Goal: Information Seeking & Learning: Check status

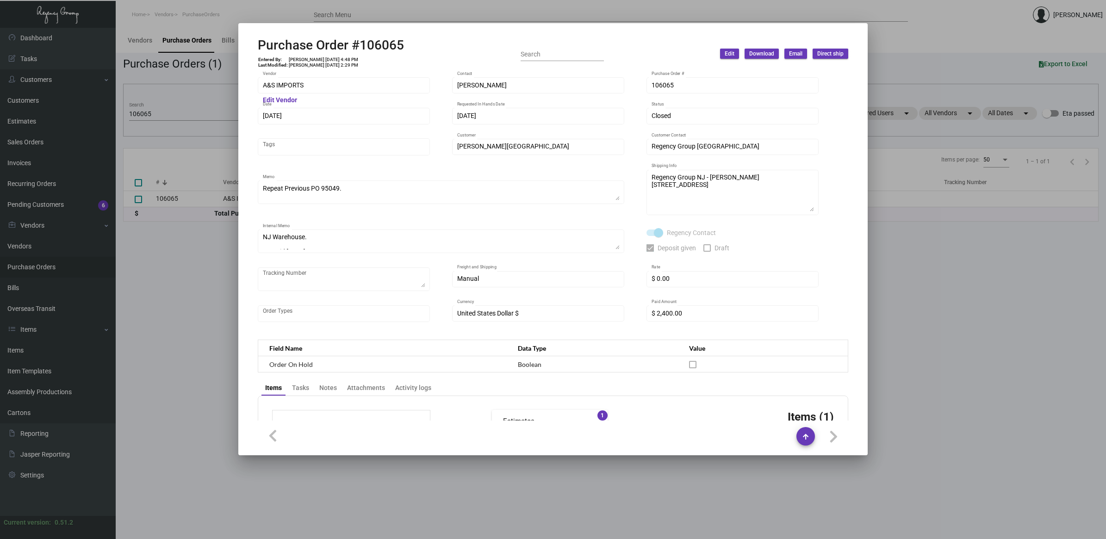
scroll to position [14, 0]
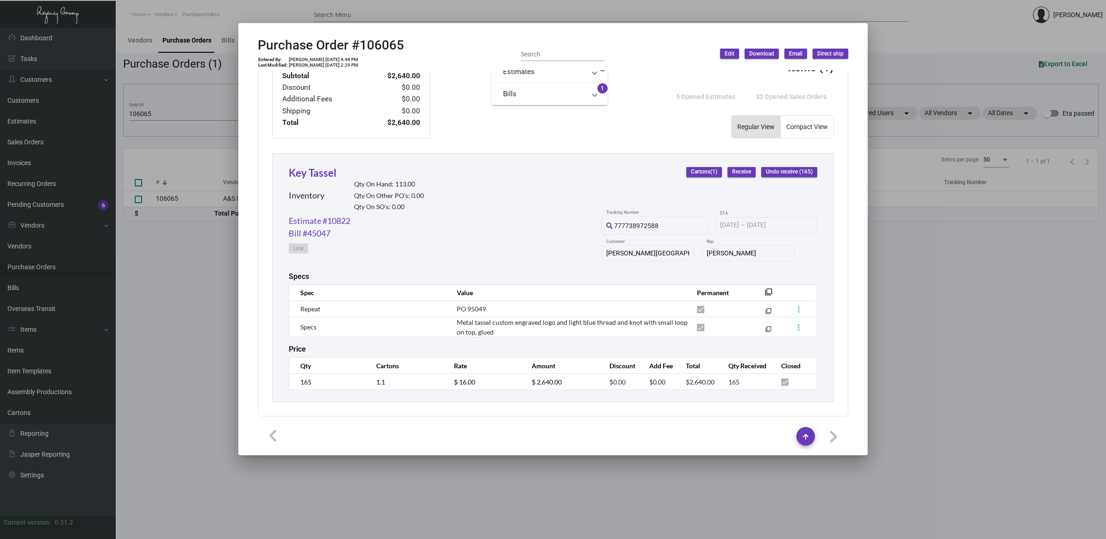
click at [162, 331] on div at bounding box center [553, 269] width 1106 height 539
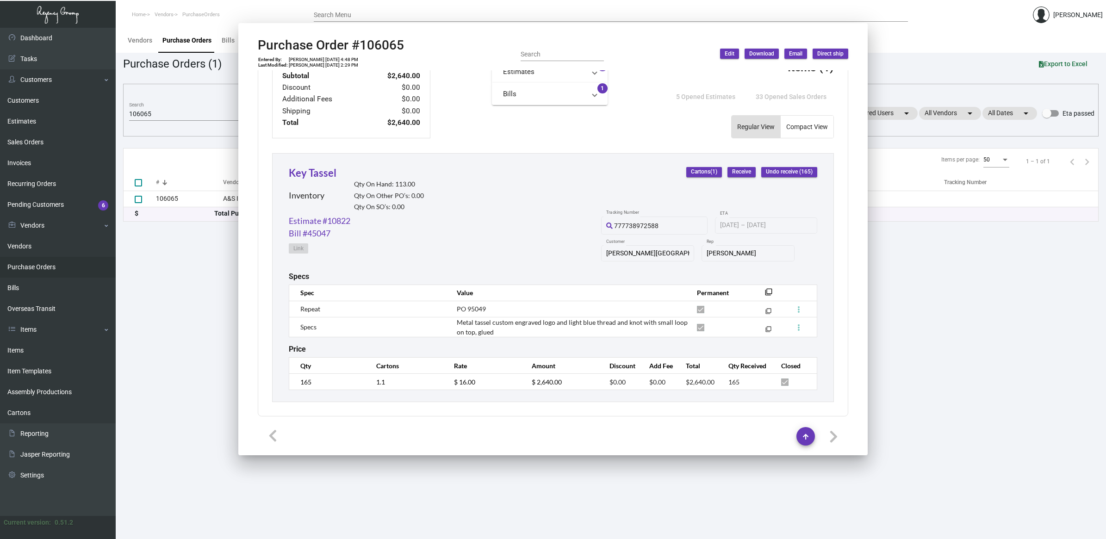
click at [162, 331] on main "Vendors Purchase Orders Bills Overseas Transit Purchase Orders (1) Export to Ex…" at bounding box center [611, 283] width 990 height 511
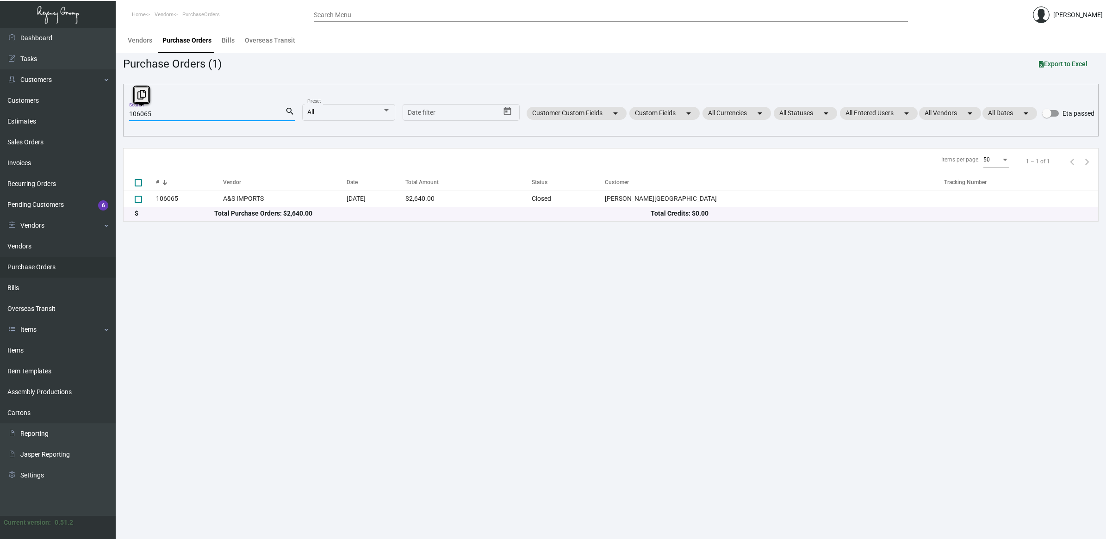
drag, startPoint x: 189, startPoint y: 114, endPoint x: -43, endPoint y: 105, distance: 231.6
click at [0, 105] on html "Home Vendors PurchaseOrders Search Menu [PERSON_NAME] Dashboard Dashboard Tasks…" at bounding box center [553, 269] width 1106 height 539
paste input "9602"
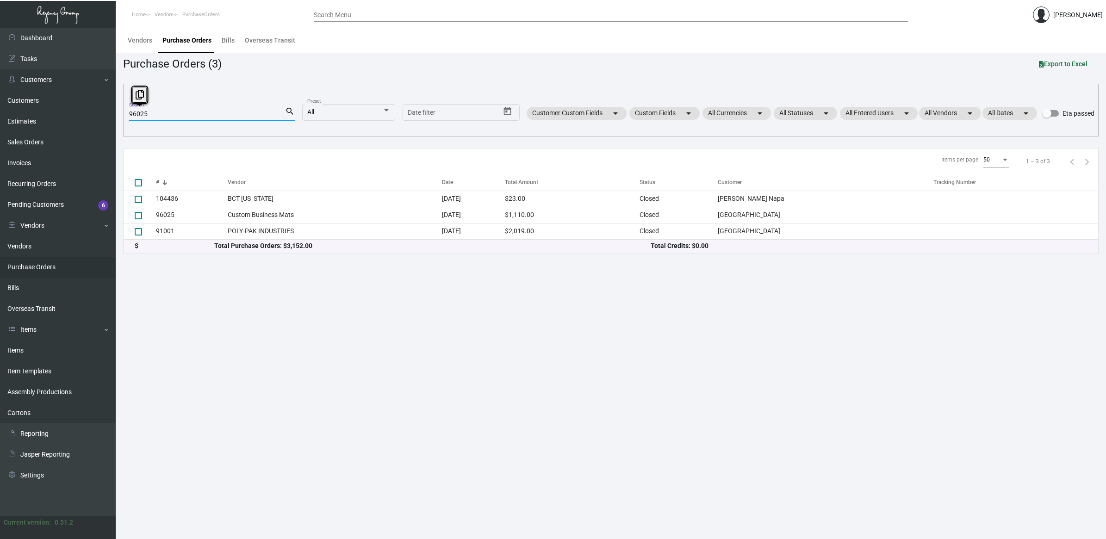
drag, startPoint x: 124, startPoint y: 113, endPoint x: -101, endPoint y: 96, distance: 225.6
click at [0, 96] on html "Home Vendors PurchaseOrders Search Menu [PERSON_NAME] Dashboard Dashboard Tasks…" at bounding box center [553, 269] width 1106 height 539
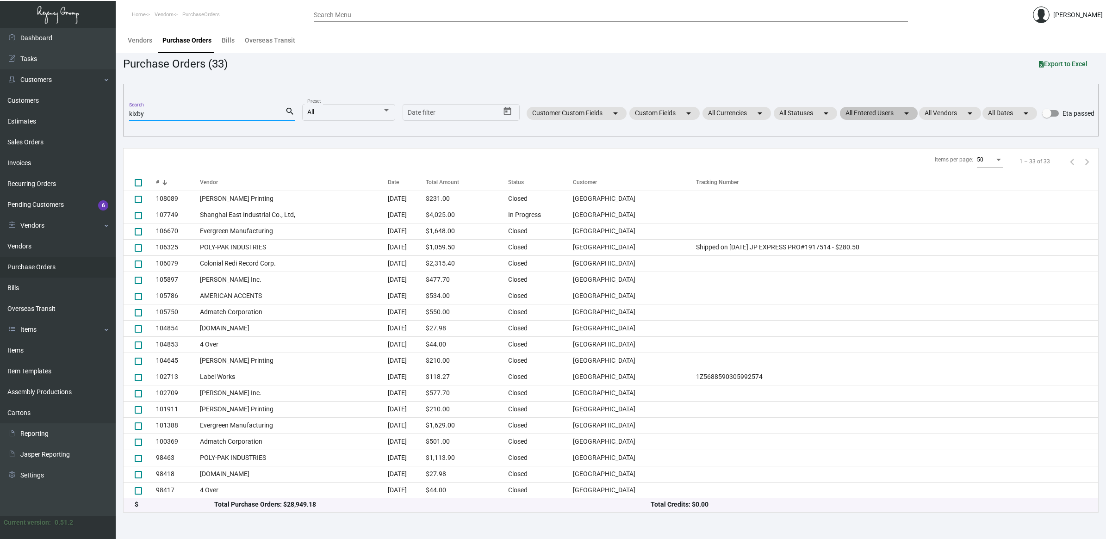
type input "kixby"
click at [866, 108] on mat-chip "All Entered Users arrow_drop_down" at bounding box center [879, 113] width 78 height 13
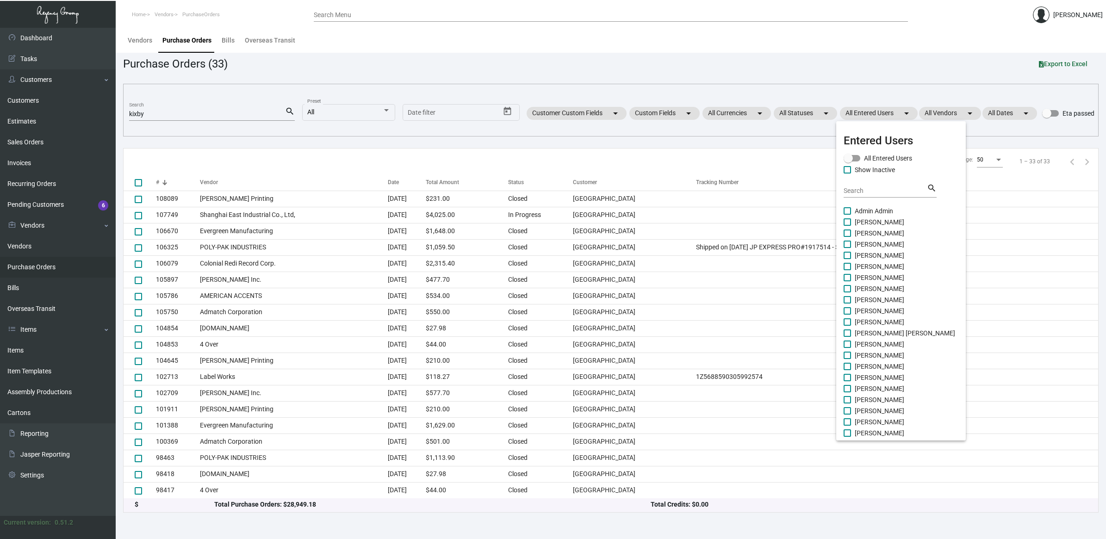
click at [864, 355] on span "[PERSON_NAME]" at bounding box center [880, 355] width 50 height 11
click at [847, 359] on input "[PERSON_NAME]" at bounding box center [847, 359] width 0 height 0
checkbox input "true"
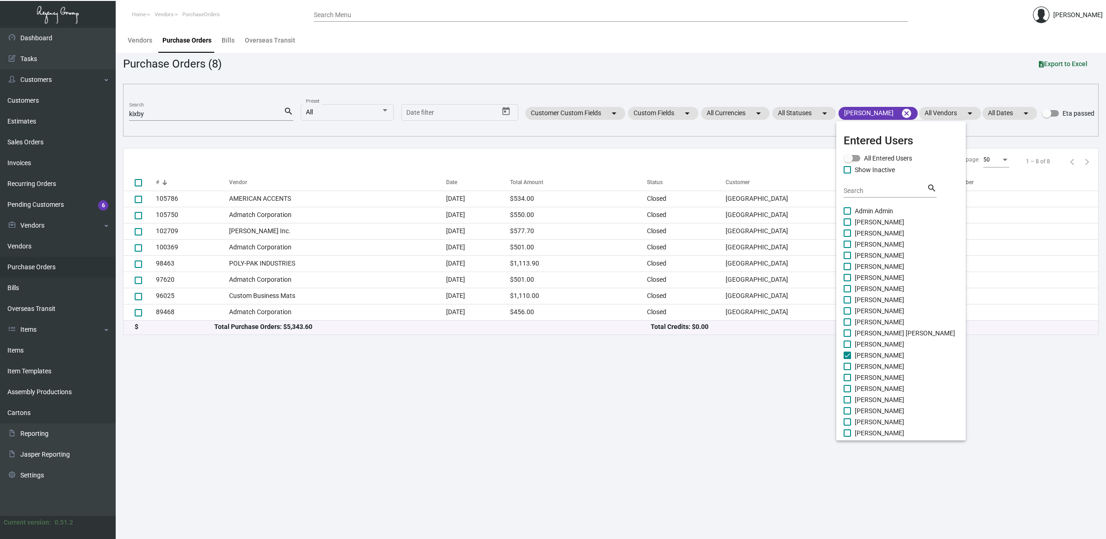
click at [352, 35] on div at bounding box center [553, 269] width 1106 height 539
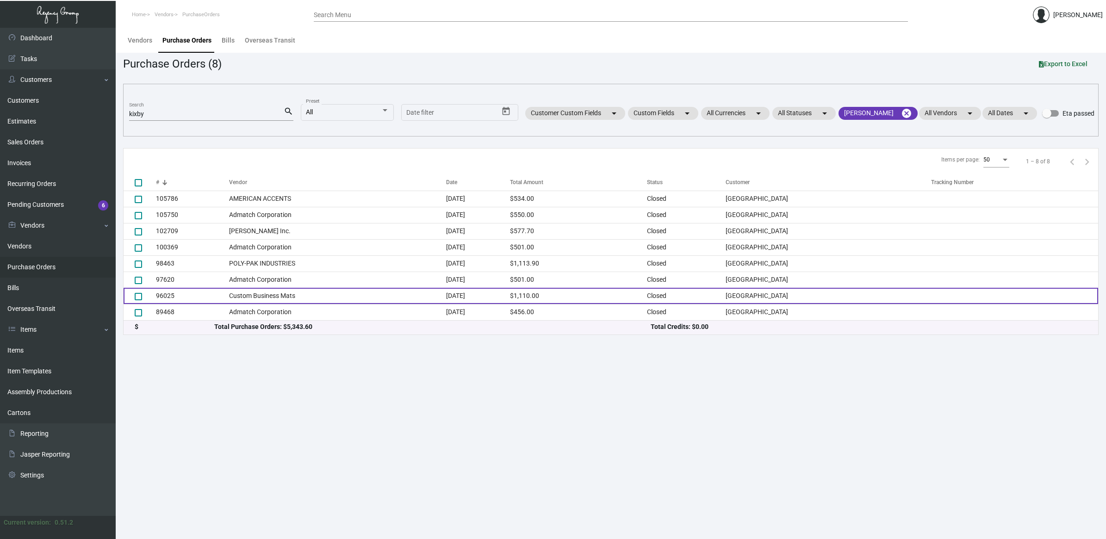
click at [360, 299] on td "Custom Business Mats" at bounding box center [338, 296] width 218 height 16
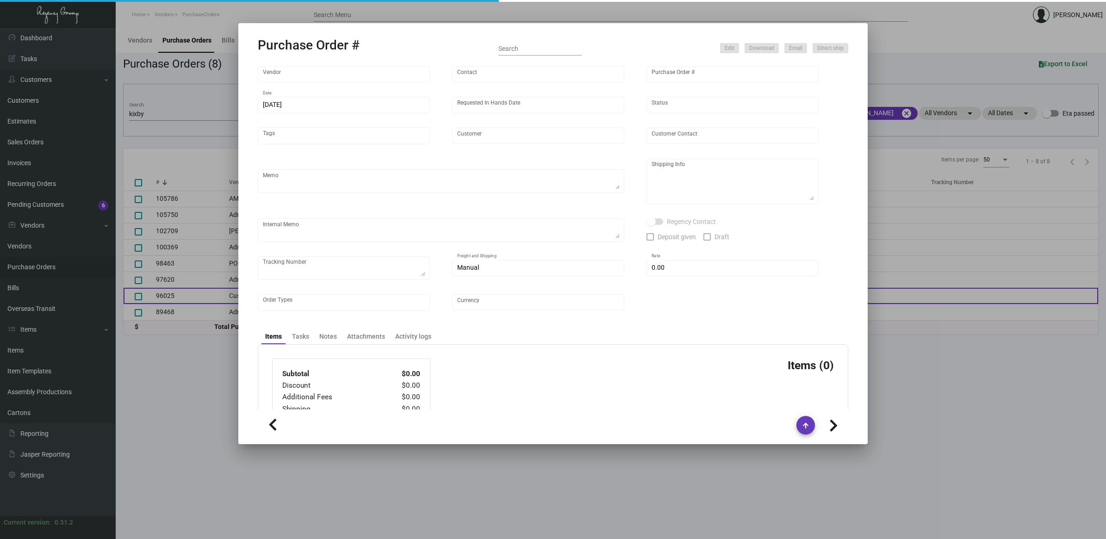
type input "Custom Business Mats"
type input "Order Entry"
type input "96025"
type input "[DATE]"
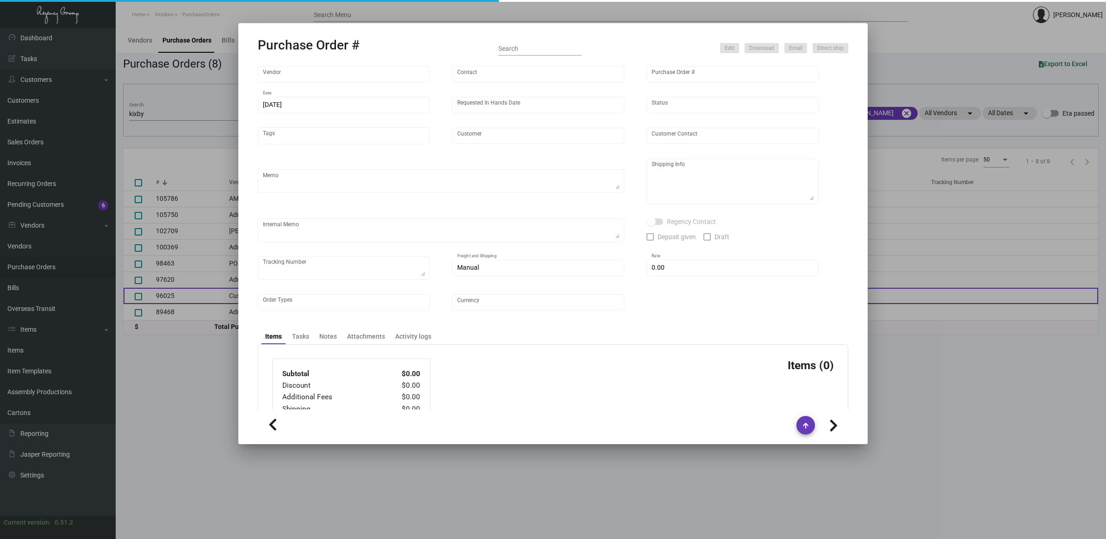
type input "[GEOGRAPHIC_DATA]"
type input "[PERSON_NAME]"
type textarea "BLIND Ship via UPS Ground Acct# 1AY276."
type textarea "[PERSON_NAME] [GEOGRAPHIC_DATA] [STREET_ADDRESS][US_STATE]"
checkbox input "true"
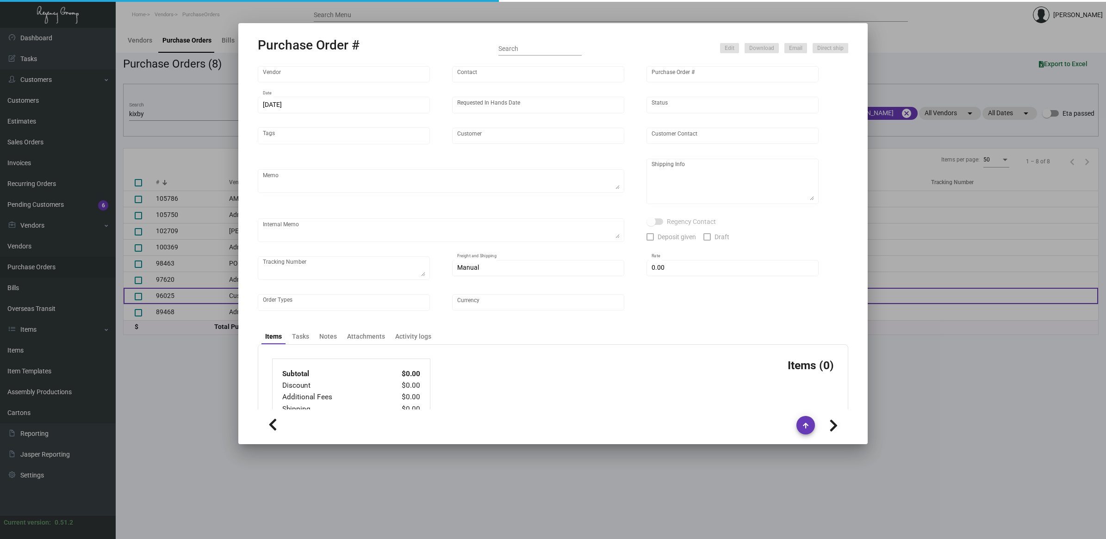
type input "$ 0.00"
type input "United States Dollar $"
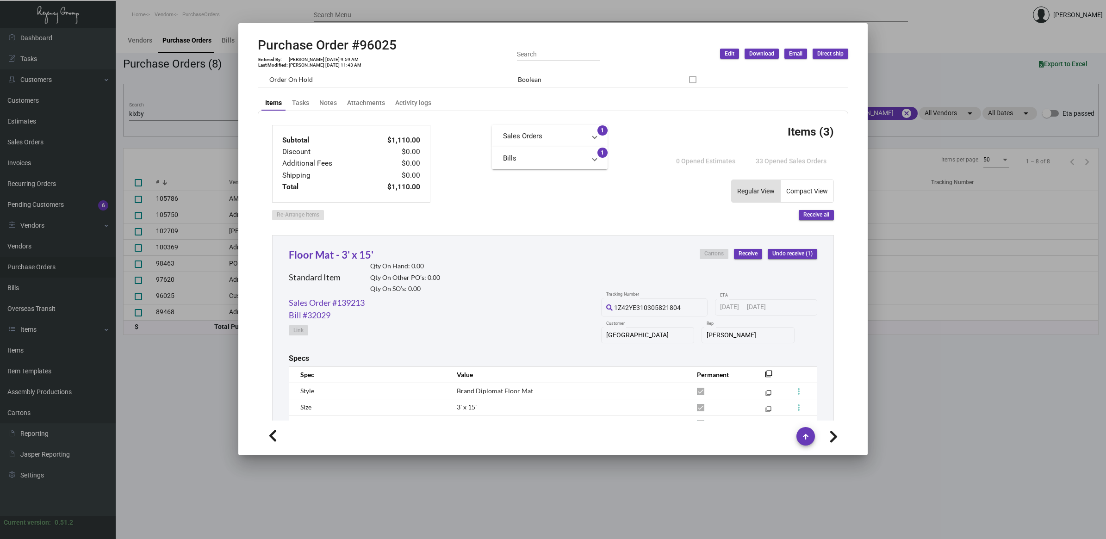
scroll to position [335, 0]
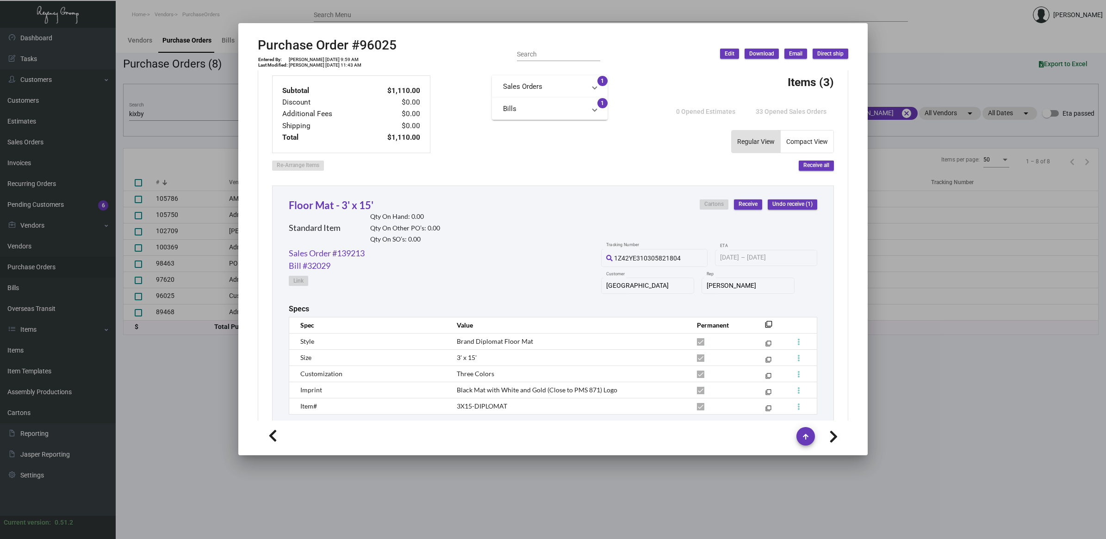
drag, startPoint x: 274, startPoint y: 204, endPoint x: 400, endPoint y: 202, distance: 126.8
click at [400, 202] on div "Floor Mat - 3' x 15' Standard Item Qty On Hand: 0.00 Qty On Other PO’s: 0.00 Qt…" at bounding box center [553, 333] width 562 height 294
drag, startPoint x: 413, startPoint y: 204, endPoint x: 275, endPoint y: 204, distance: 137.9
click at [275, 204] on div "Floor Mat - 3' x 15' Standard Item Qty On Hand: 0.00 Qty On Other PO’s: 0.00 Qt…" at bounding box center [553, 333] width 562 height 294
drag, startPoint x: 276, startPoint y: 172, endPoint x: 511, endPoint y: 379, distance: 313.2
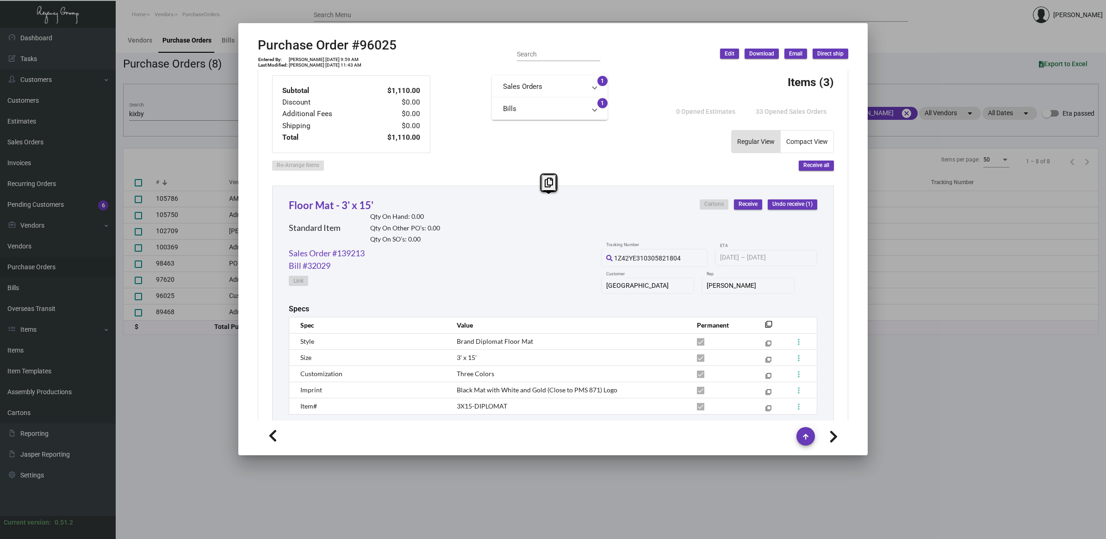
drag, startPoint x: 511, startPoint y: 379, endPoint x: 448, endPoint y: 221, distance: 169.7
click at [448, 221] on div "Floor Mat - 3' x 15' Standard Item Qty On Hand: 0.00 Qty On Other PO’s: 0.00 Qt…" at bounding box center [553, 223] width 529 height 50
click at [508, 282] on div "Sales Order #139213 Bill #32029 Link 1Z42YE310305821804 Tracking Number [DATE] …" at bounding box center [553, 275] width 529 height 57
click at [345, 202] on link "Floor Mat - 3' x 15'" at bounding box center [331, 205] width 85 height 12
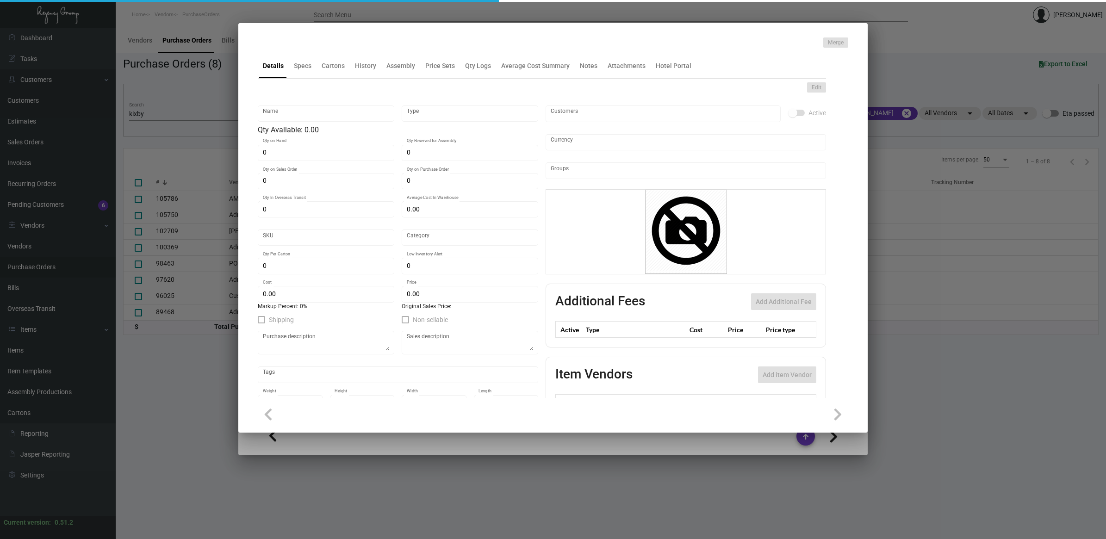
type input "Floor Mat - 3' x 15'"
type input "Standard Item"
type input "$ 0.00"
type input "Standard"
type input "$ 345.00"
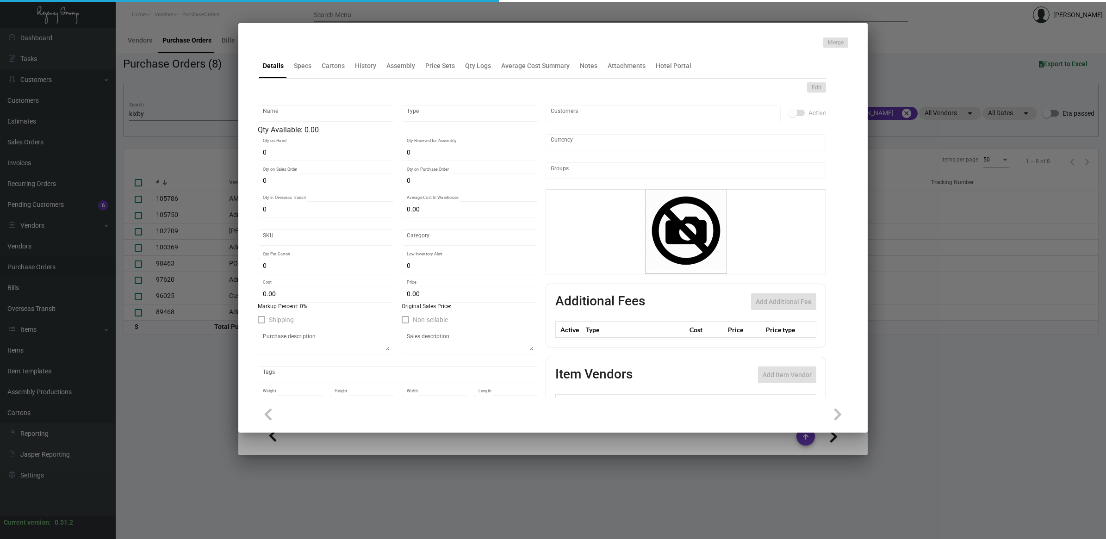
type input "$ 569.00"
checkbox input "true"
type input "United States Dollar $"
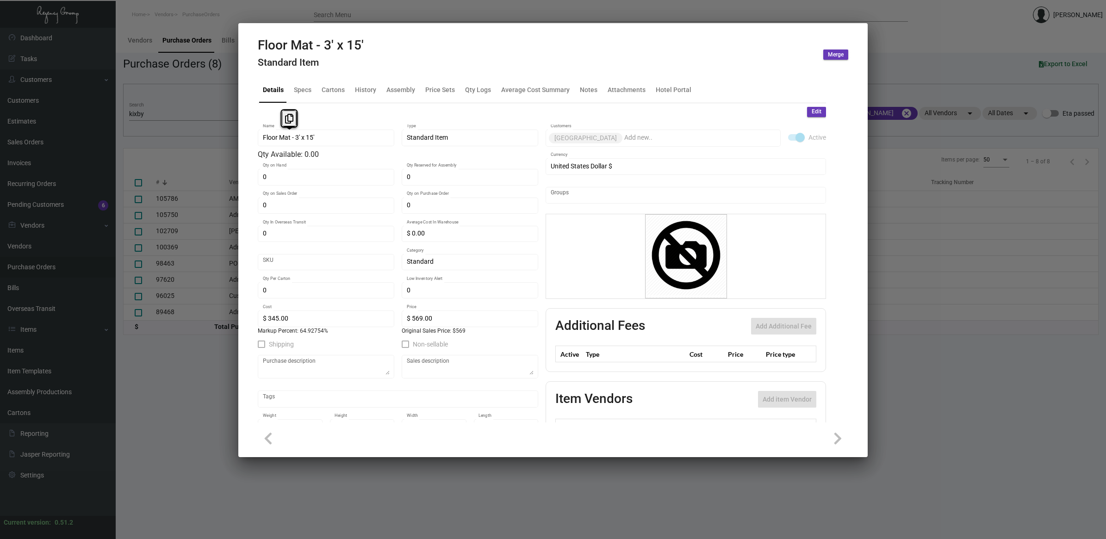
click at [212, 137] on div "Purchase Order #96025 Entered By: [PERSON_NAME] [DATE] 9:59 AM Last Modified: […" at bounding box center [553, 269] width 1106 height 539
click at [297, 97] on div "Specs" at bounding box center [302, 90] width 25 height 22
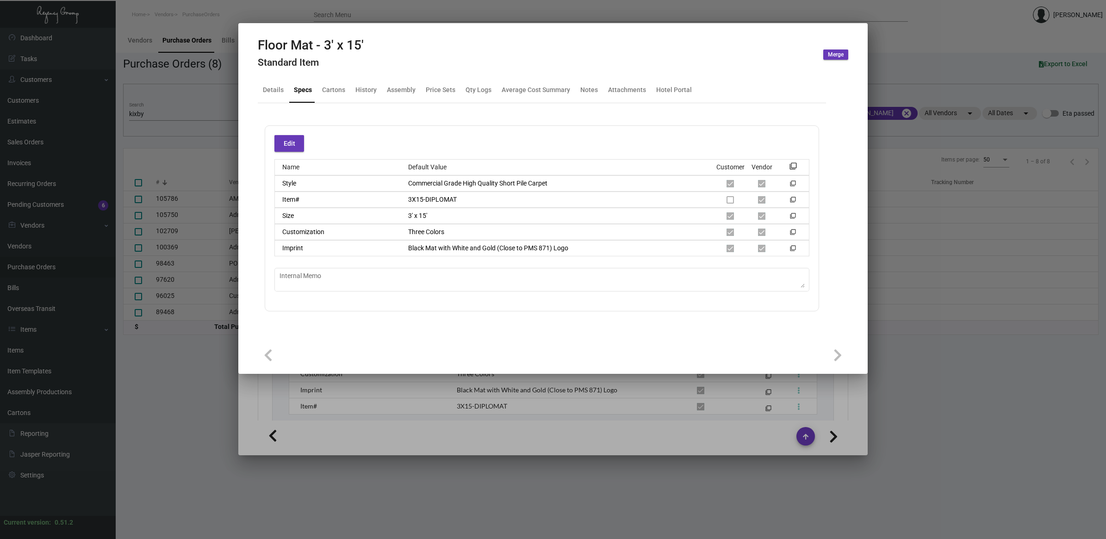
click at [366, 301] on div "Edit Name Default Value Customer Vendor filter_none Style Commercial Grade High…" at bounding box center [542, 218] width 554 height 186
click at [488, 274] on div "Edit Name Default Value Customer Vendor filter_none Style Commercial Grade High…" at bounding box center [542, 218] width 554 height 186
click at [454, 426] on div at bounding box center [553, 269] width 1106 height 539
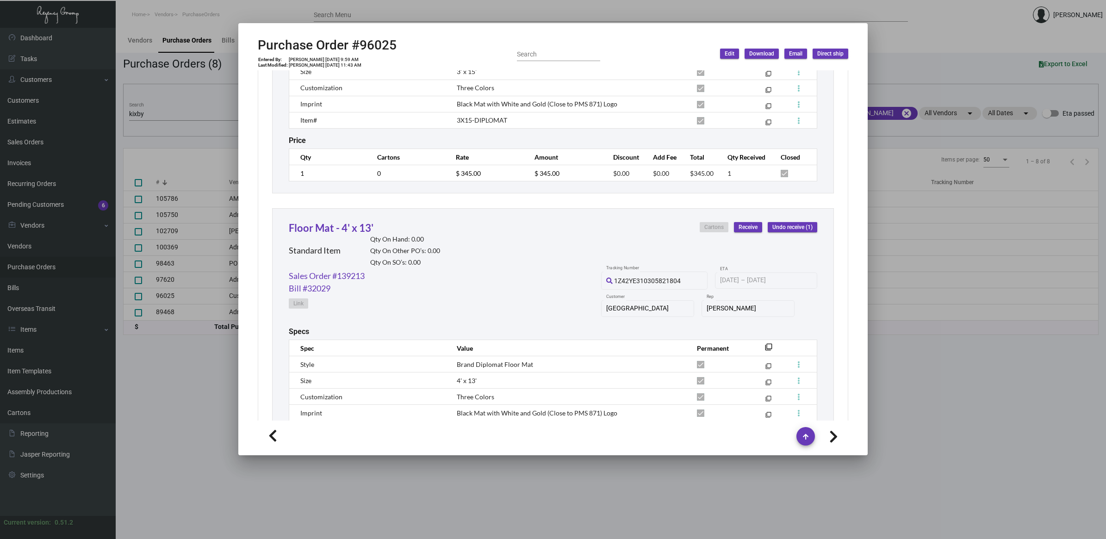
scroll to position [624, 0]
click at [360, 223] on link "Floor Mat - 4' x 13'" at bounding box center [331, 224] width 85 height 12
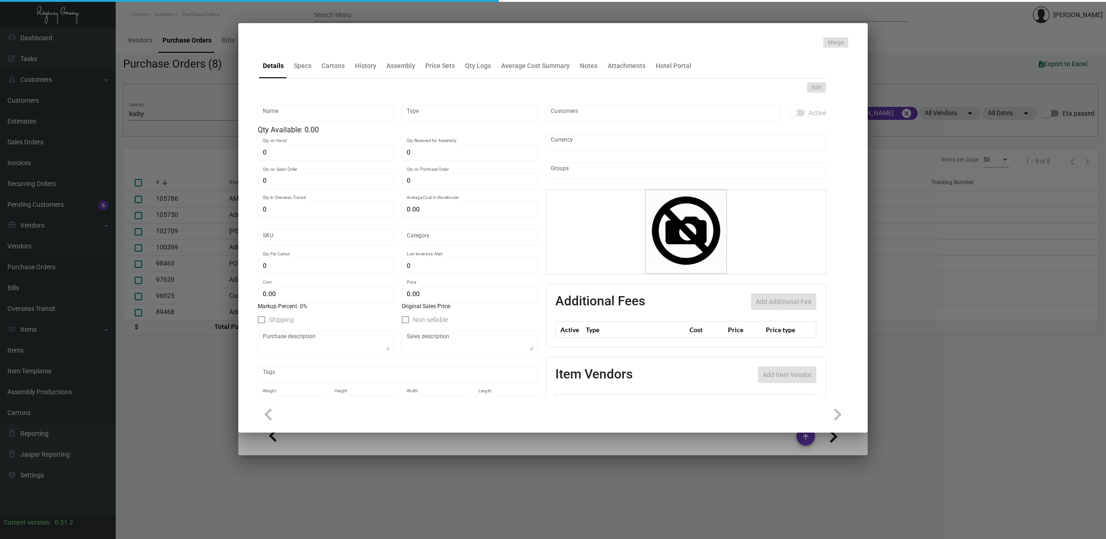
type input "Floor Mat - 4' x 13'"
type input "Standard Item"
type input "$ 0.00"
type input "Standard"
type input "$ 375.00"
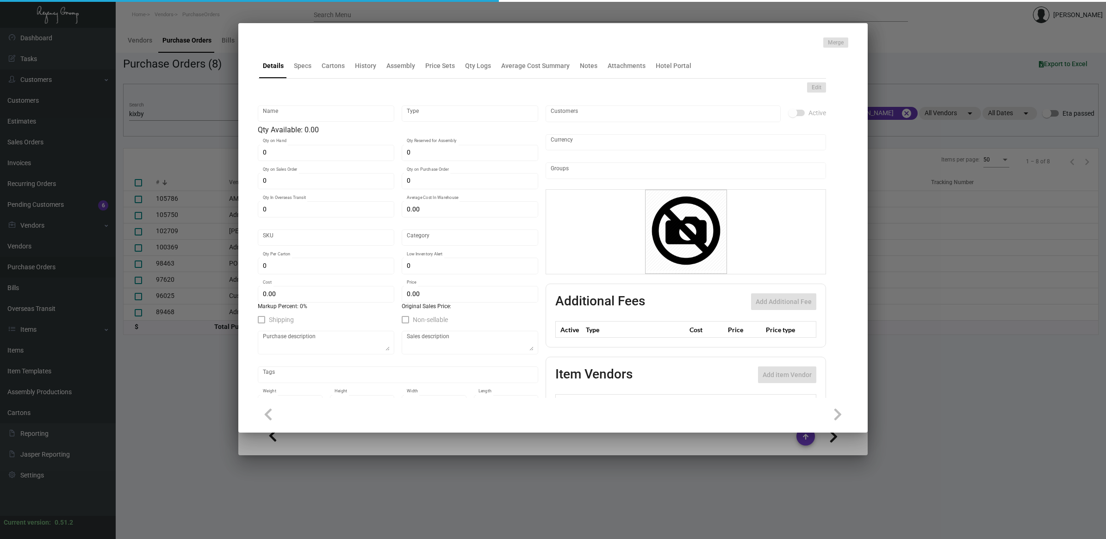
type input "$ 599.00"
checkbox input "true"
type input "United States Dollar $"
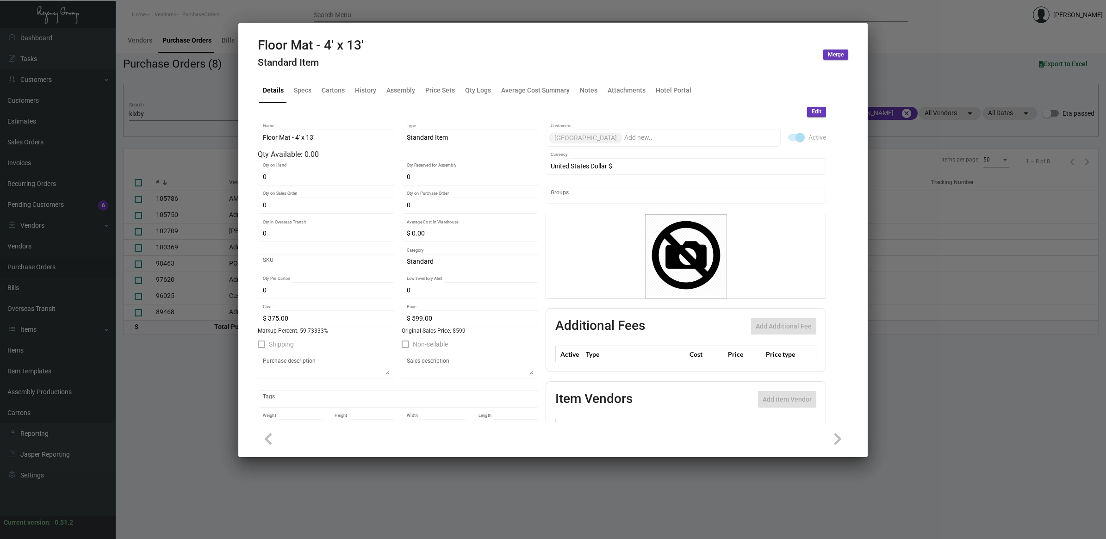
drag, startPoint x: 269, startPoint y: 112, endPoint x: 133, endPoint y: 112, distance: 136.1
click at [133, 112] on div "Purchase Order #96025 Entered By: [PERSON_NAME] [DATE] 9:59 AM Last Modified: […" at bounding box center [553, 269] width 1106 height 539
click at [202, 143] on div "Purchase Order #96025 Entered By: [PERSON_NAME] [DATE] 9:59 AM Last Modified: […" at bounding box center [553, 269] width 1106 height 539
click at [306, 89] on div "Specs" at bounding box center [303, 90] width 18 height 10
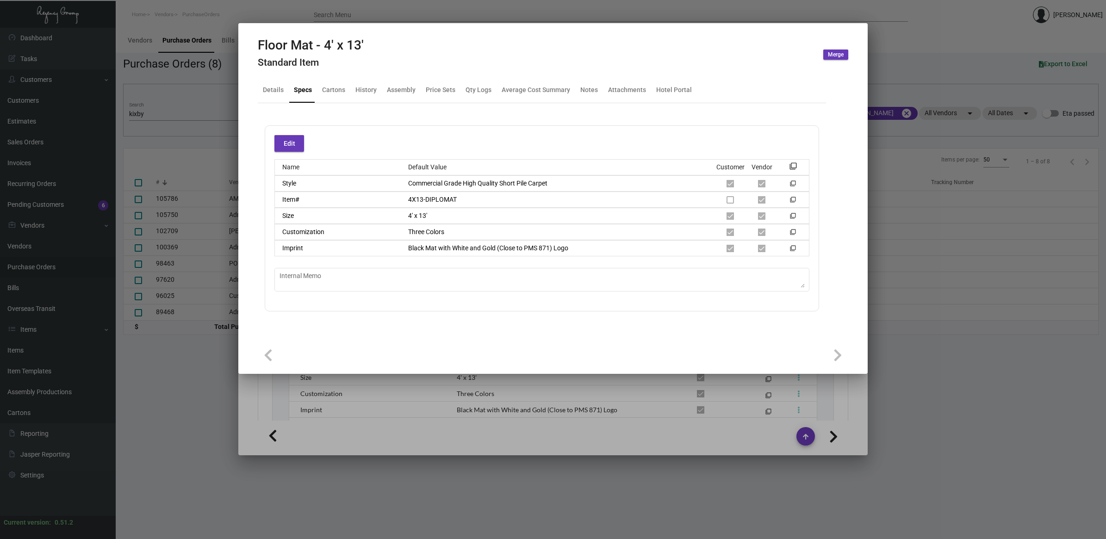
click at [408, 412] on div at bounding box center [553, 269] width 1106 height 539
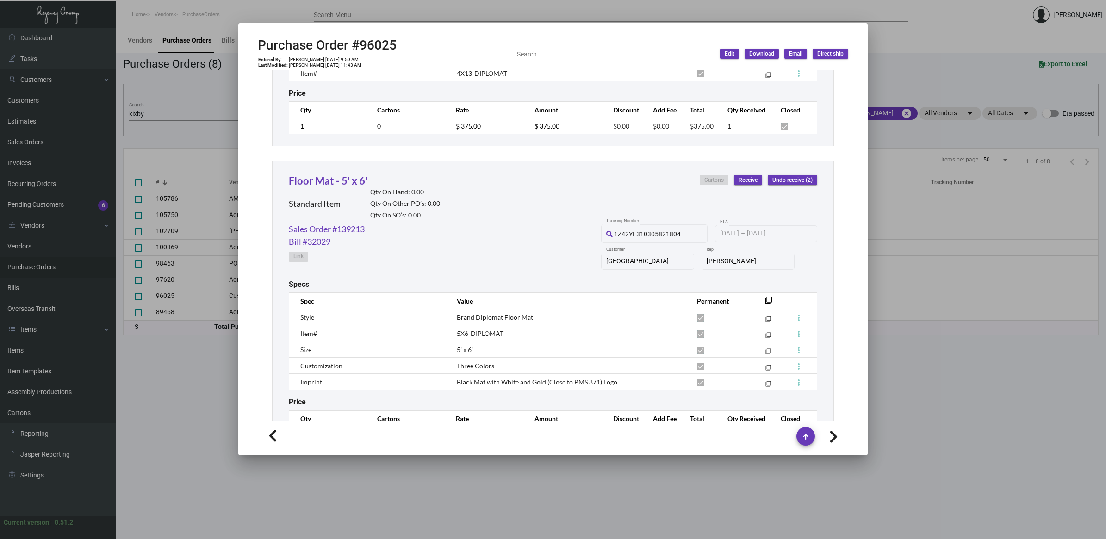
scroll to position [1029, 0]
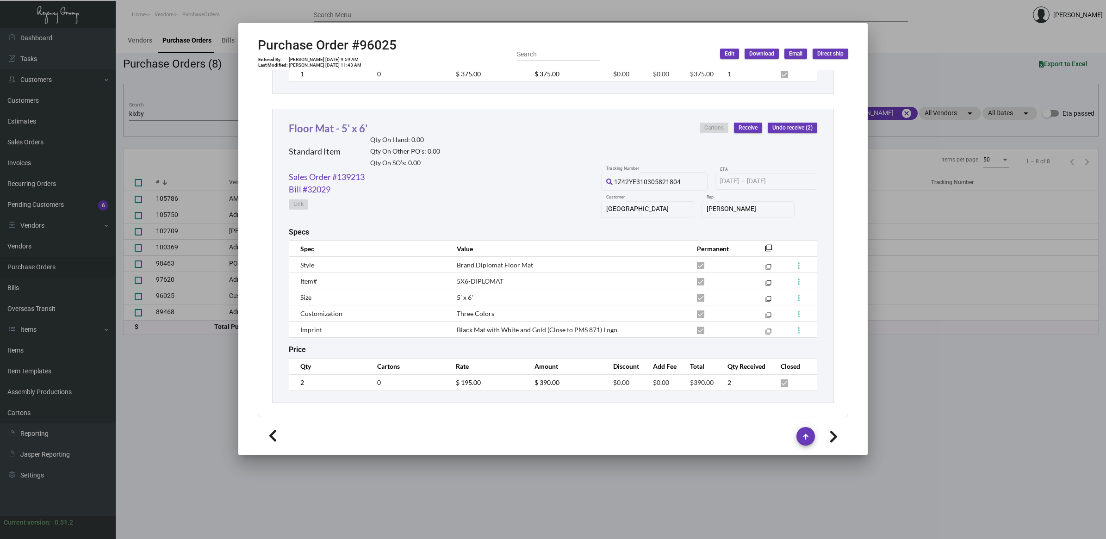
click at [357, 124] on link "Floor Mat - 5' x 6'" at bounding box center [328, 128] width 79 height 12
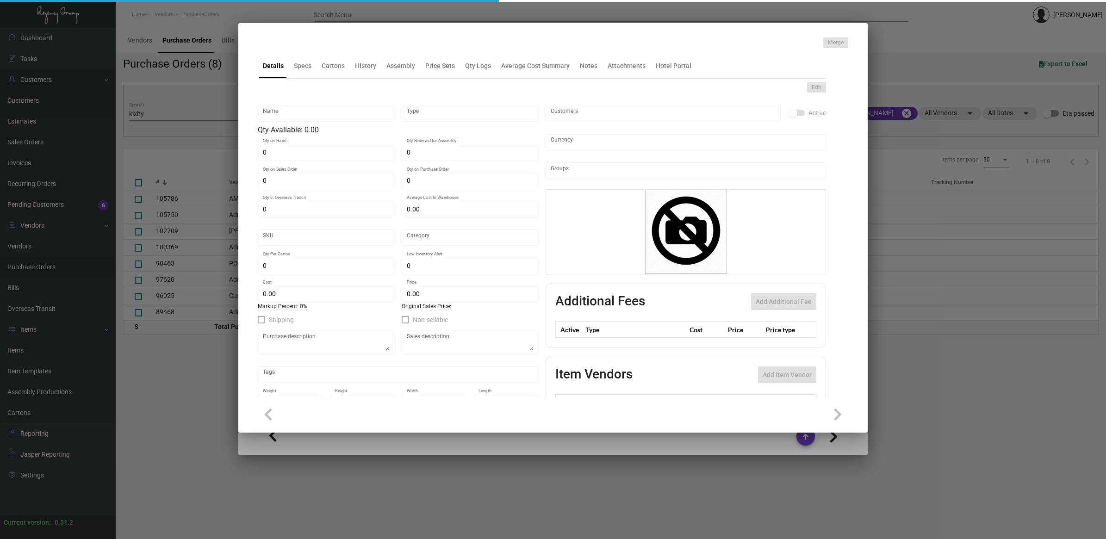
type input "Floor Mat - 5' x 6'"
type input "Standard Item"
type input "$ 0.00"
type input "Standard"
type input "$ 195.00"
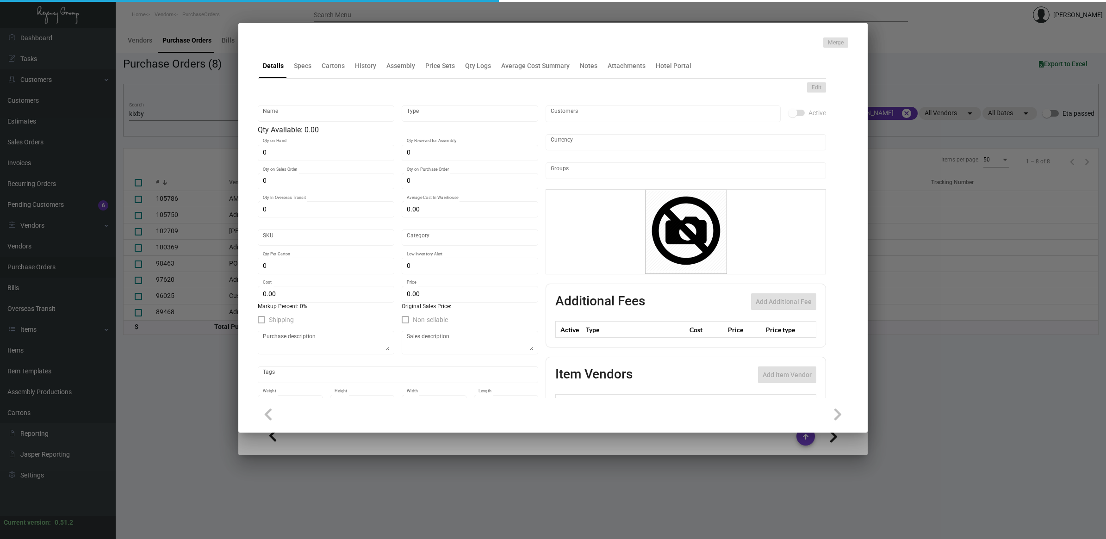
type input "$ 394.00"
checkbox input "true"
type input "United States Dollar $"
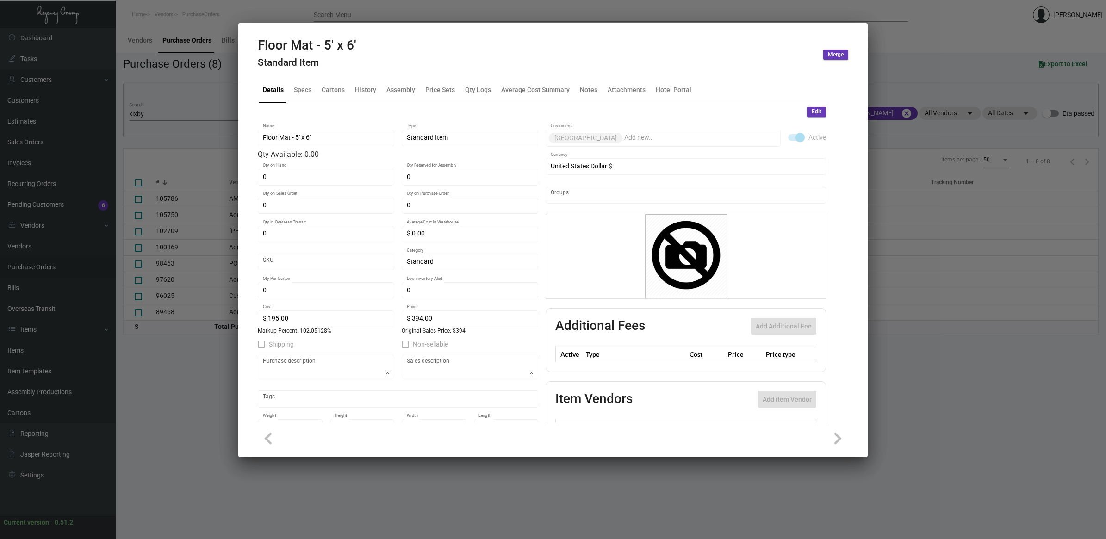
click at [308, 65] on h4 "Standard Item" at bounding box center [307, 63] width 99 height 12
click at [308, 88] on div "Specs" at bounding box center [303, 90] width 18 height 10
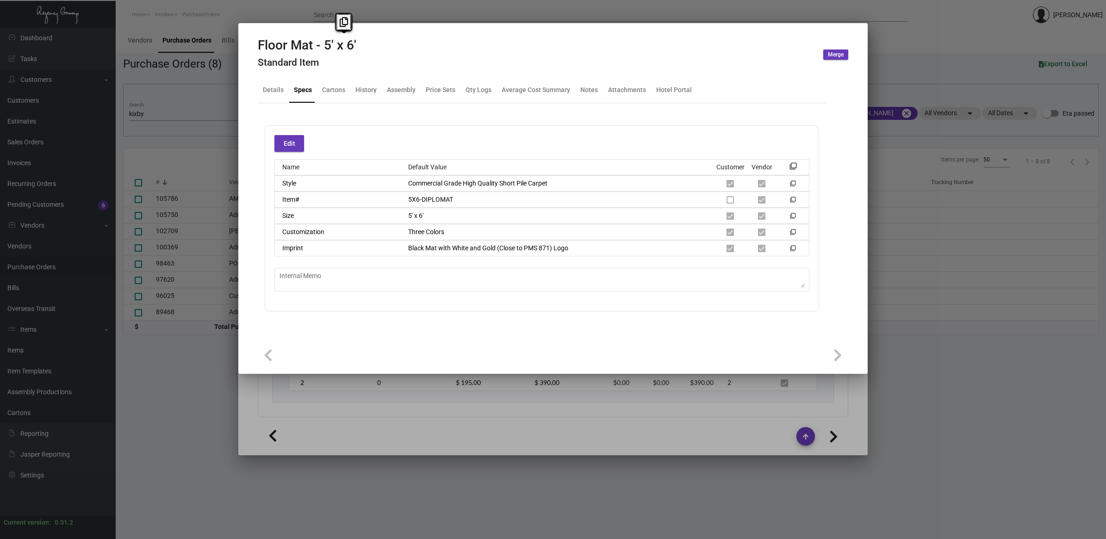
drag, startPoint x: 368, startPoint y: 45, endPoint x: 212, endPoint y: 62, distance: 157.4
click at [212, 62] on div "Purchase Order #96025 Entered By: [PERSON_NAME] [DATE] 9:59 AM Last Modified: […" at bounding box center [553, 269] width 1106 height 539
copy div "Floor Mat - 5' x 6'"
click at [431, 442] on div at bounding box center [553, 269] width 1106 height 539
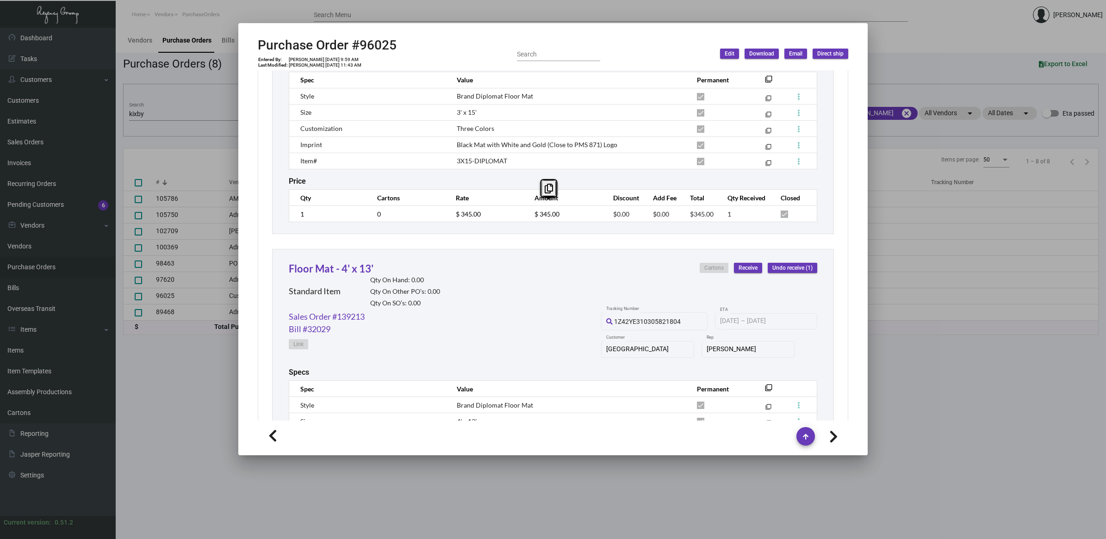
scroll to position [392, 0]
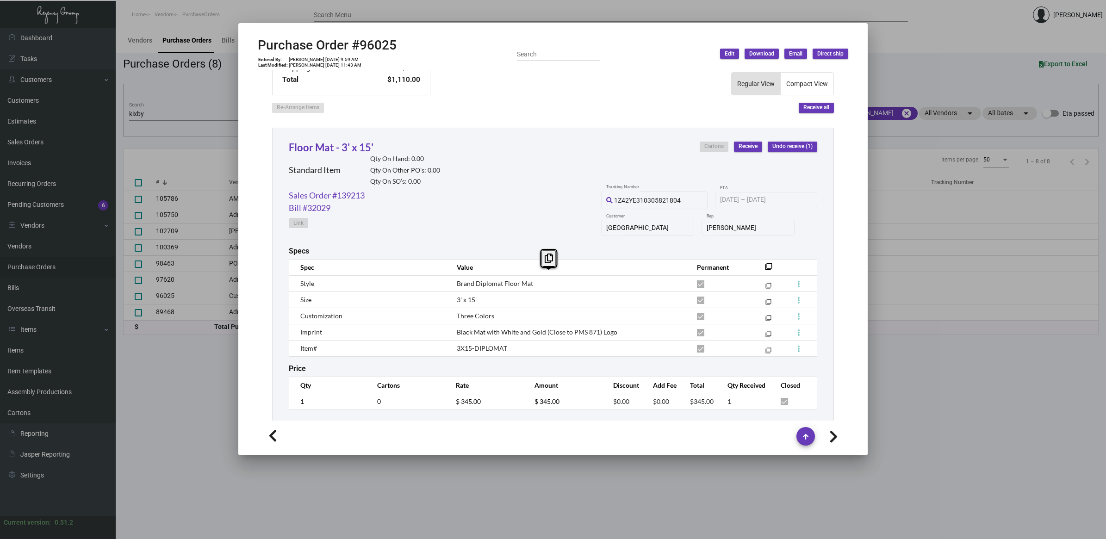
drag, startPoint x: 630, startPoint y: 329, endPoint x: 454, endPoint y: 280, distance: 182.9
copy div "Lorem Ipsumdol Sitam Con adipis_elit Sedd 0' e 67' tempor_inci Utlaboreetdol Ma…"
click at [382, 44] on h2 "Purchase Order #96025" at bounding box center [327, 45] width 139 height 16
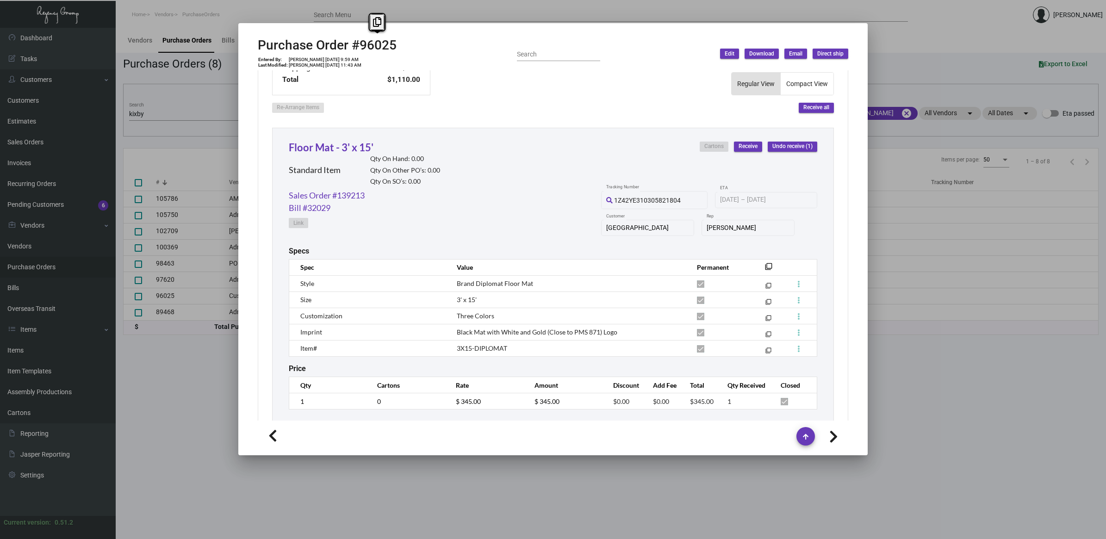
copy h2 "96025"
drag, startPoint x: 376, startPoint y: 22, endPoint x: 329, endPoint y: 9, distance: 48.8
click at [376, 22] on icon at bounding box center [377, 22] width 8 height 10
copy h2 "96025"
click at [225, 118] on div at bounding box center [553, 269] width 1106 height 539
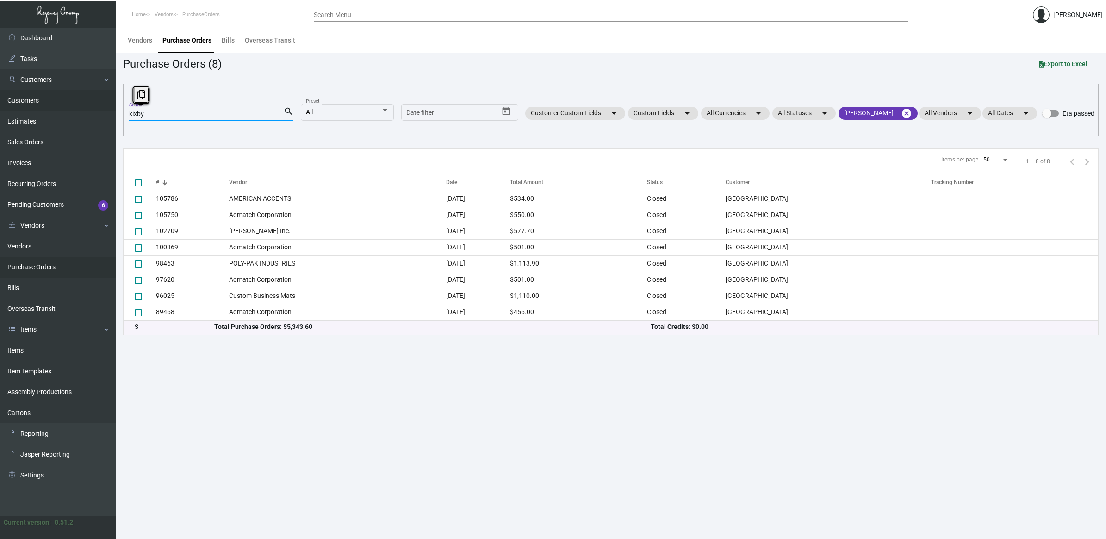
drag, startPoint x: 163, startPoint y: 116, endPoint x: 63, endPoint y: 110, distance: 99.7
click at [63, 110] on div "Dashboard Dashboard Tasks Customers Customers Estimates Sales Orders Invoices R…" at bounding box center [553, 283] width 1106 height 511
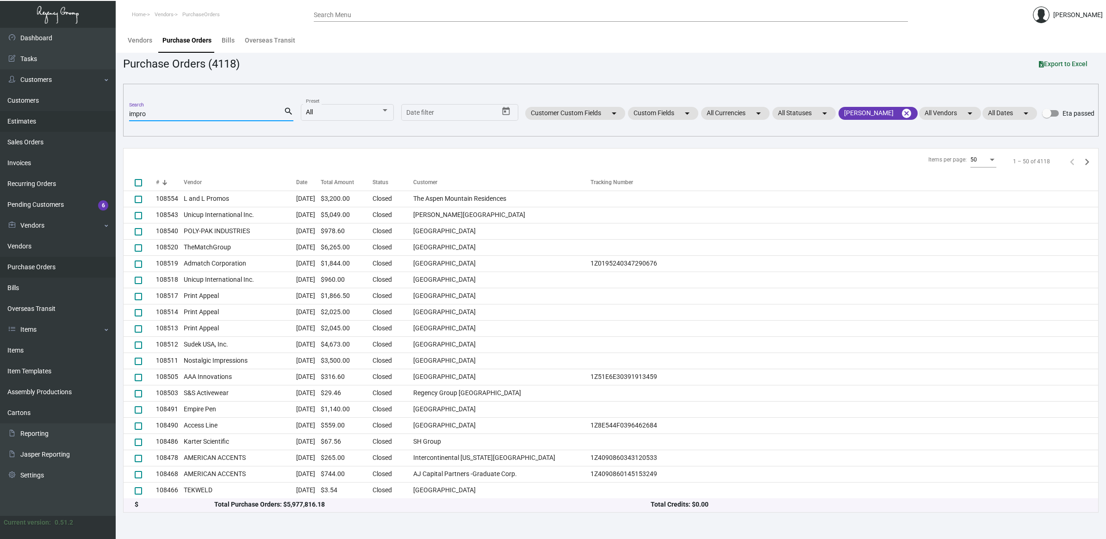
type input "improt"
checkbox input "true"
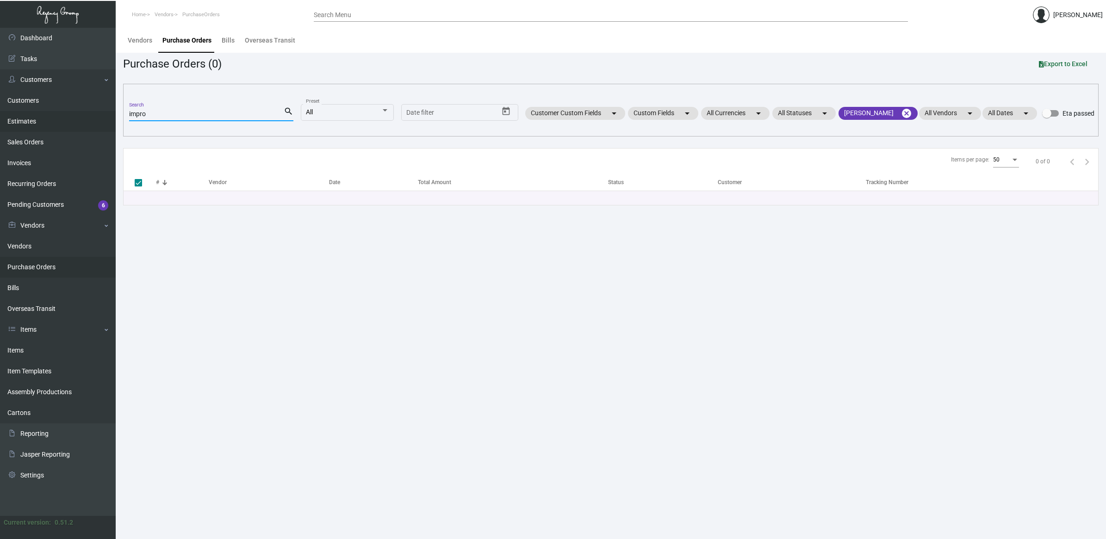
type input "impr"
checkbox input "false"
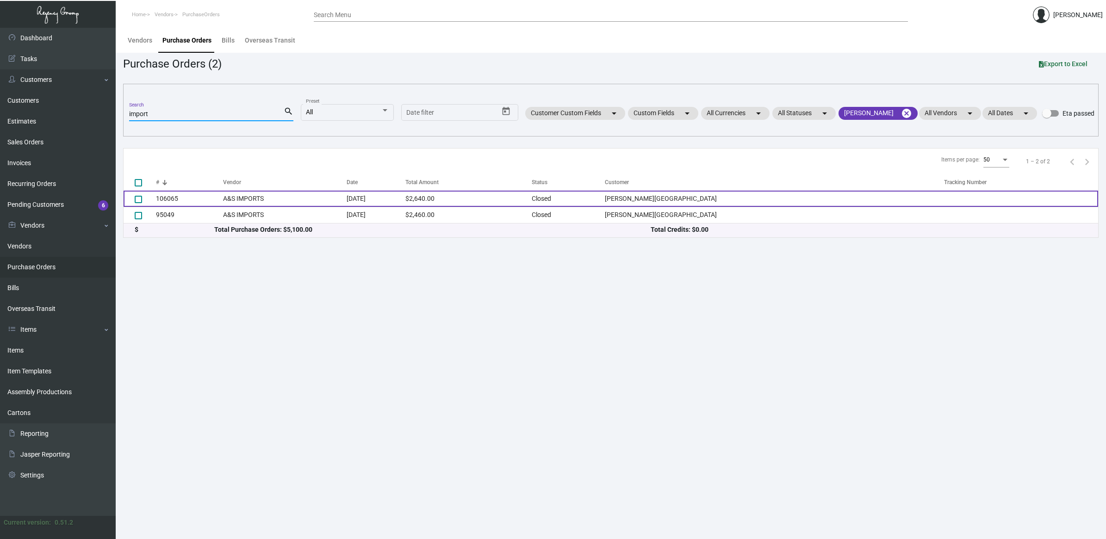
type input "import"
click at [347, 205] on td "A&S IMPORTS" at bounding box center [285, 199] width 124 height 16
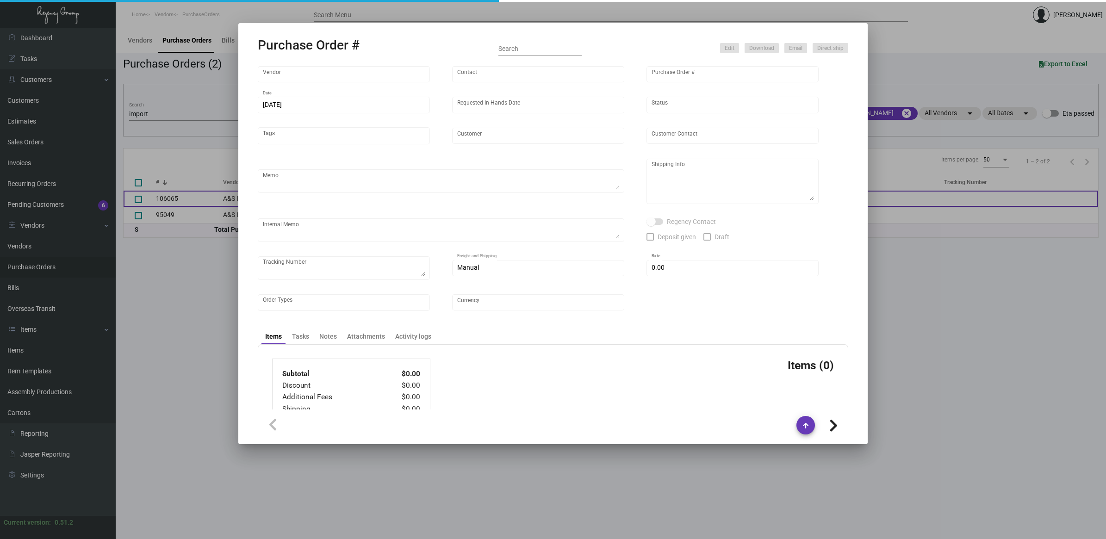
type input "A&S IMPORTS"
type input "[PERSON_NAME]"
type input "106065"
type input "[DATE]"
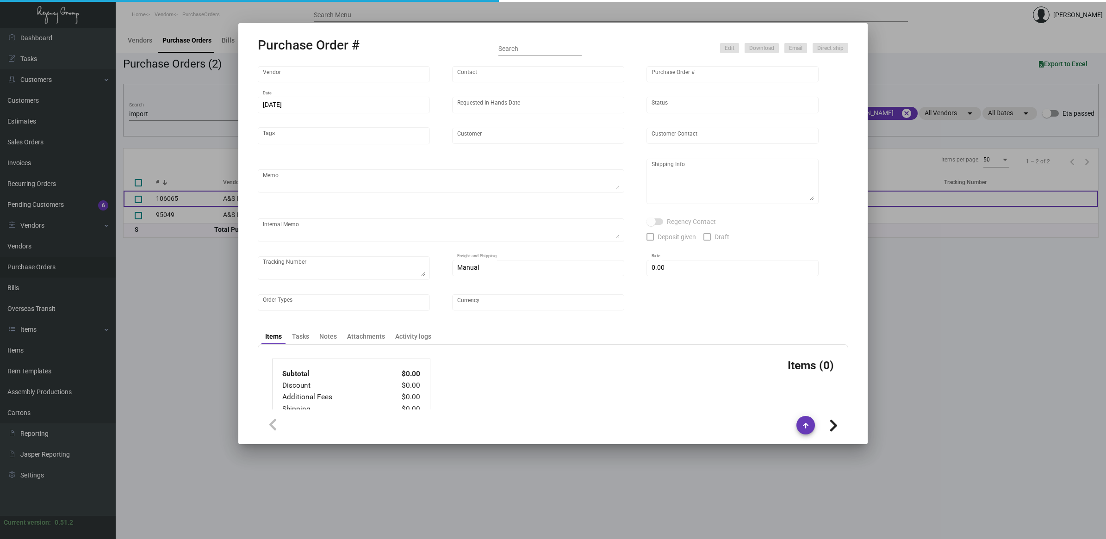
type input "[PERSON_NAME][GEOGRAPHIC_DATA]"
type textarea "Repeat Previous PO 95049."
type textarea "Regency Group NJ - [PERSON_NAME] [STREET_ADDRESS]"
type textarea "NJ Warehouse. CC paid [DATE] 6205 TSW Paid balance of $305.00 [DATE] 1246"
checkbox input "true"
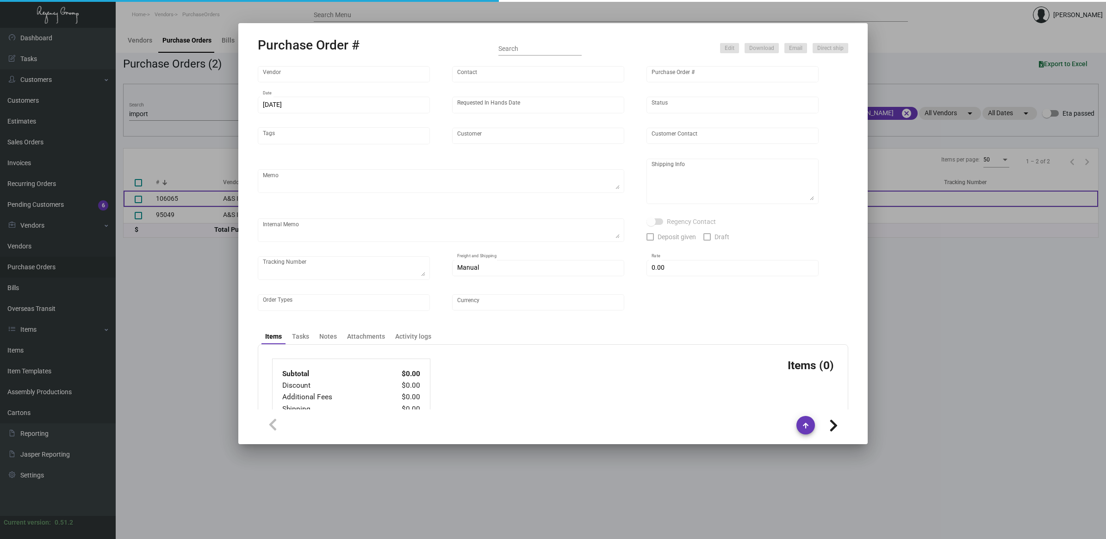
checkbox input "true"
type input "$ 0.00"
type input "United States Dollar $"
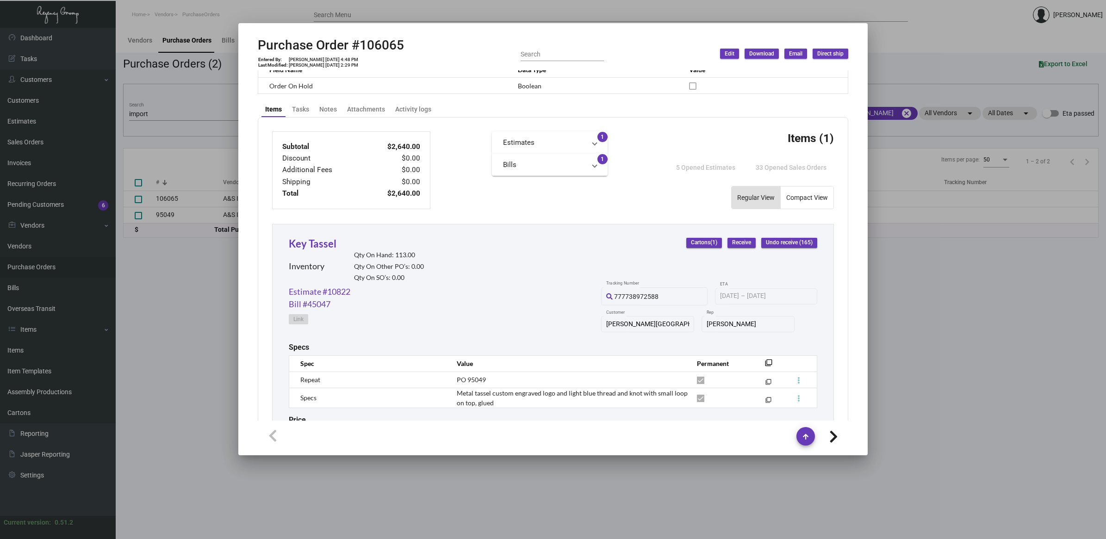
scroll to position [349, 0]
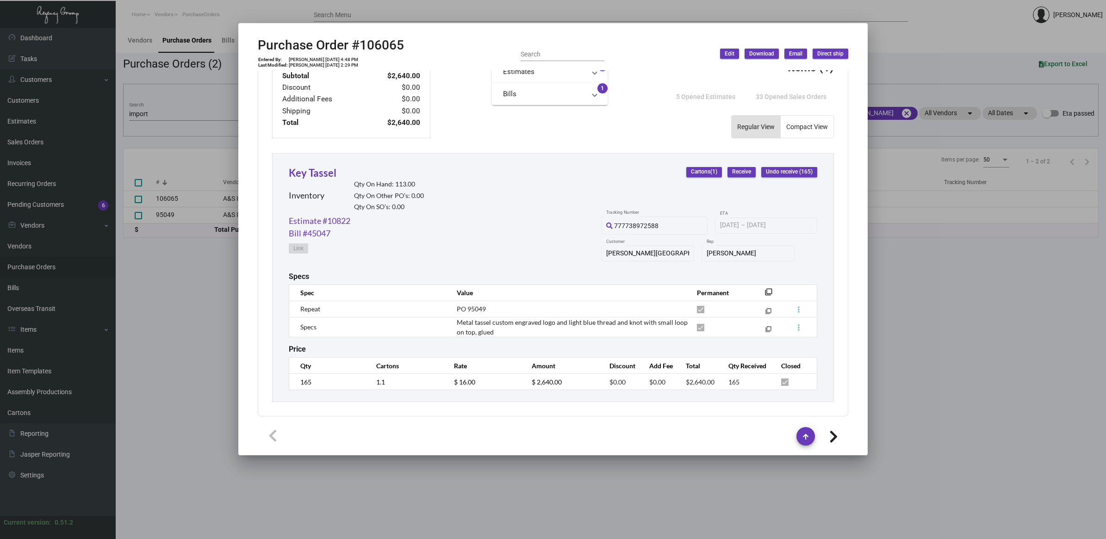
click at [831, 429] on button at bounding box center [834, 436] width 30 height 17
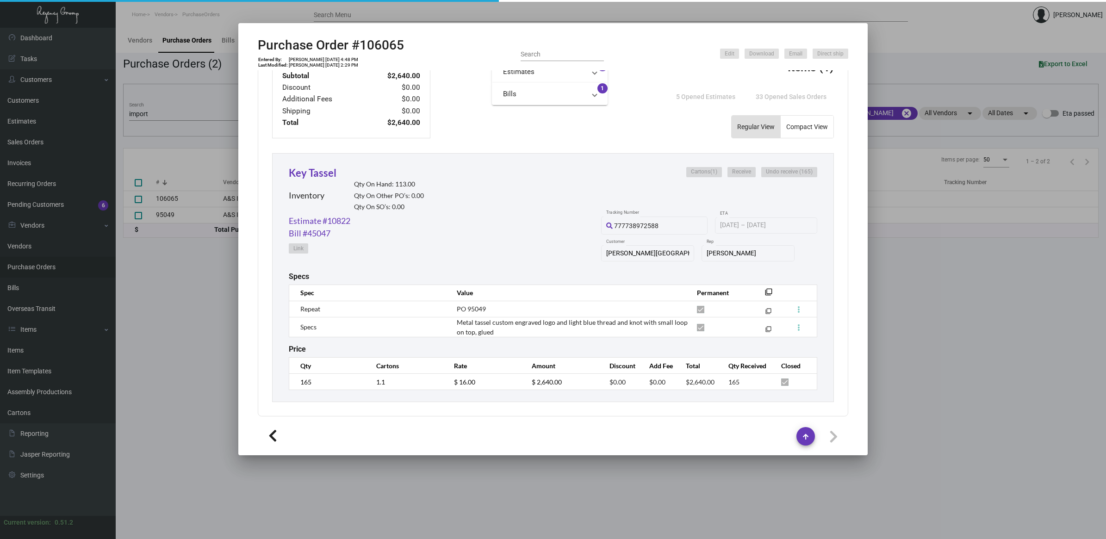
type input "95049"
type input "[DATE]"
type textarea "Repeat Previous PO 84604."
type textarea "[PERSON_NAME] Regency Group NJ [STREET_ADDRESS]"
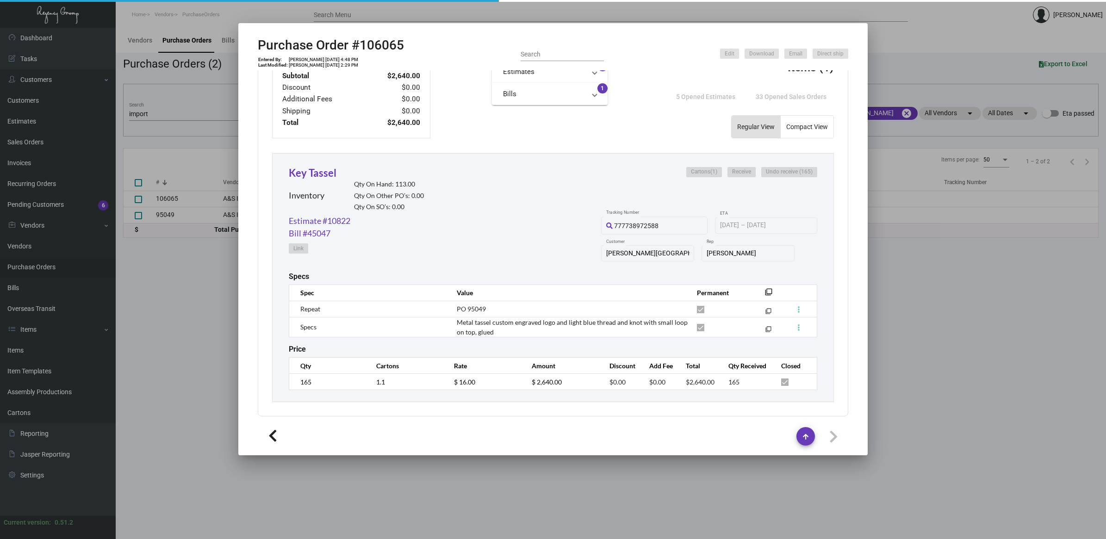
checkbox input "false"
type input "$ 60.00"
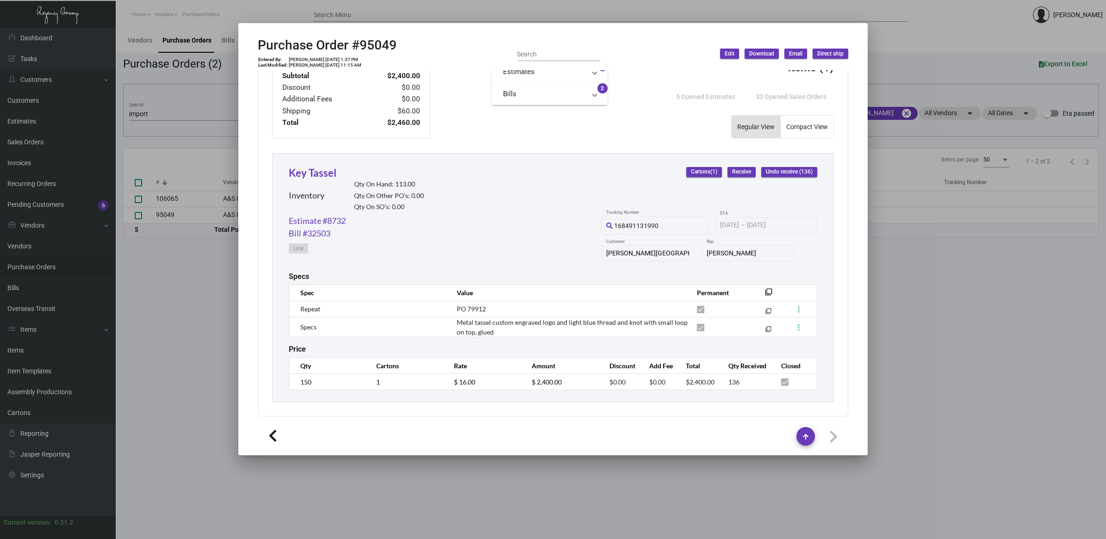
click at [167, 313] on div at bounding box center [553, 269] width 1106 height 539
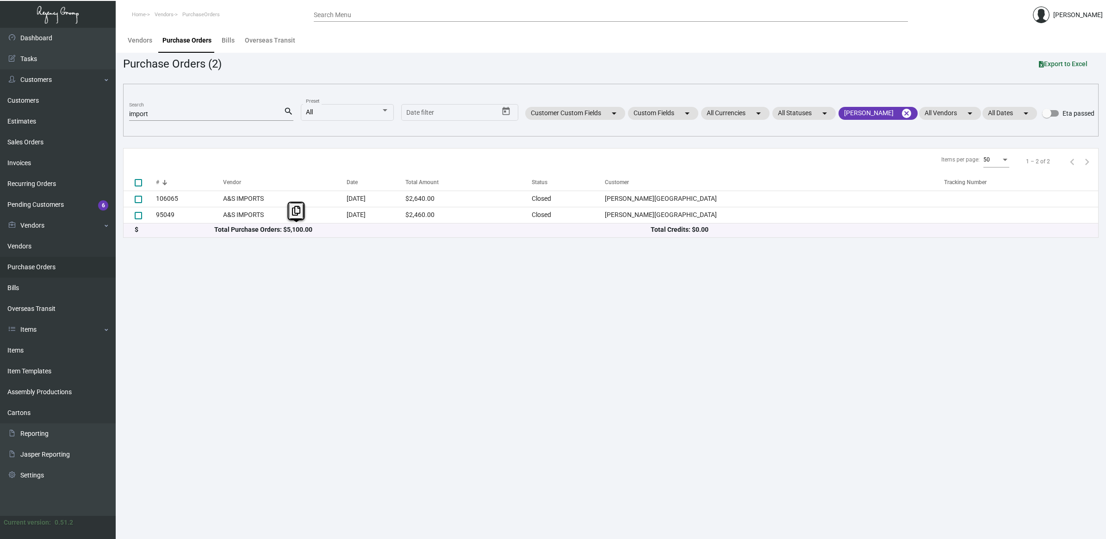
drag, startPoint x: 297, startPoint y: 411, endPoint x: 275, endPoint y: 372, distance: 44.3
click at [292, 403] on main "Vendors Purchase Orders Bills Overseas Transit Purchase Orders (2) Export to Ex…" at bounding box center [611, 283] width 990 height 511
